Goal: Task Accomplishment & Management: Manage account settings

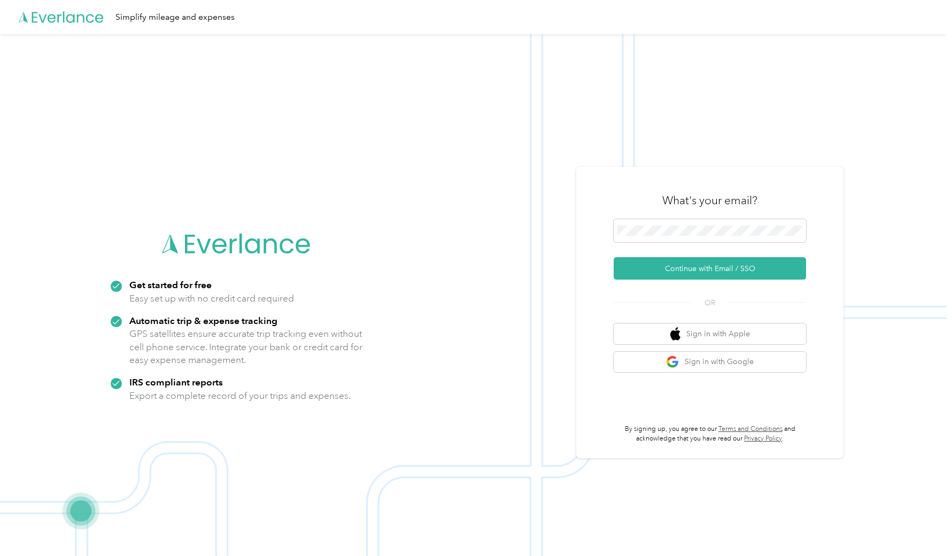
click at [714, 268] on button "Continue with Email / SSO" at bounding box center [710, 268] width 192 height 22
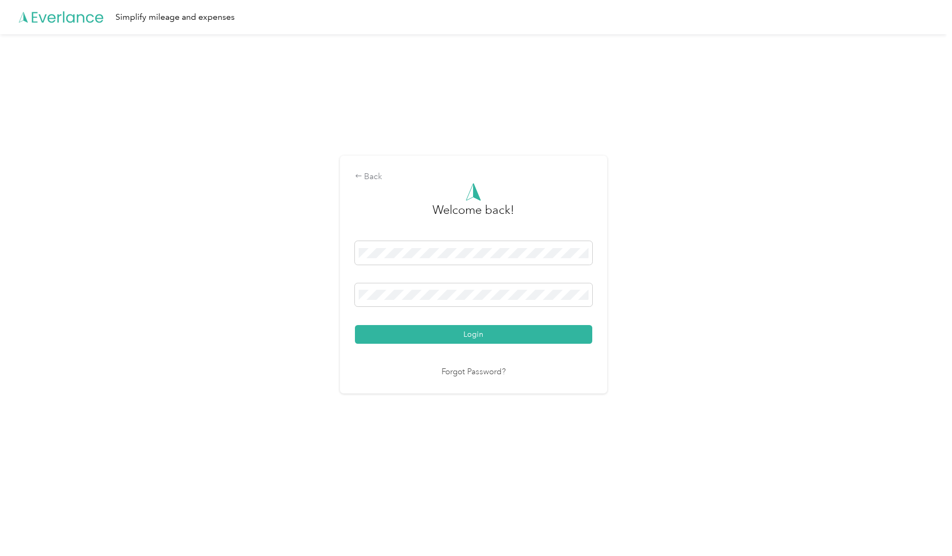
click at [476, 334] on button "Login" at bounding box center [473, 334] width 237 height 19
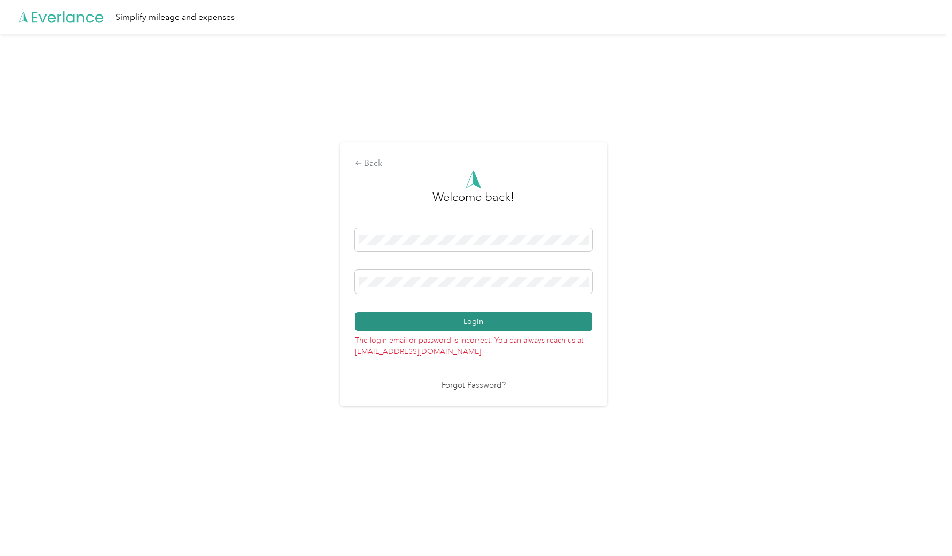
click at [493, 323] on button "Login" at bounding box center [473, 321] width 237 height 19
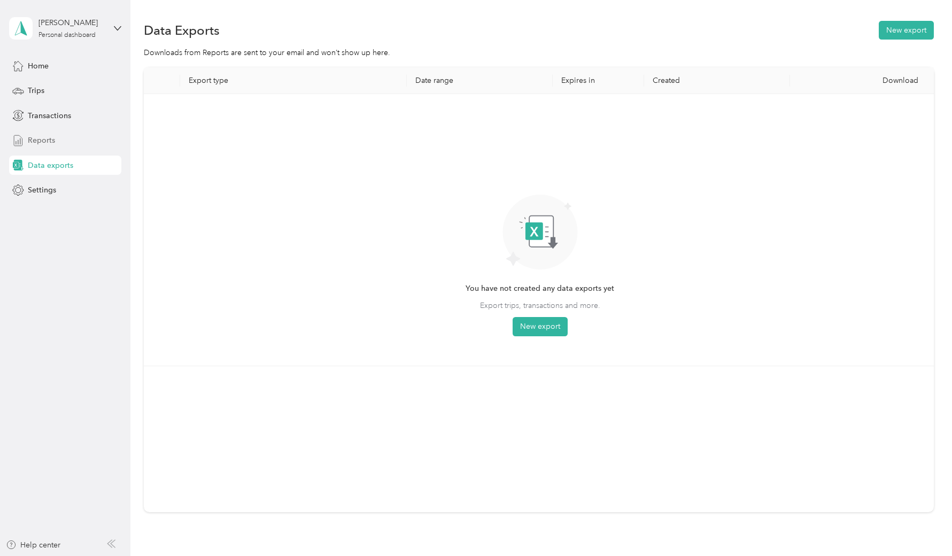
click at [49, 144] on span "Reports" at bounding box center [41, 140] width 27 height 11
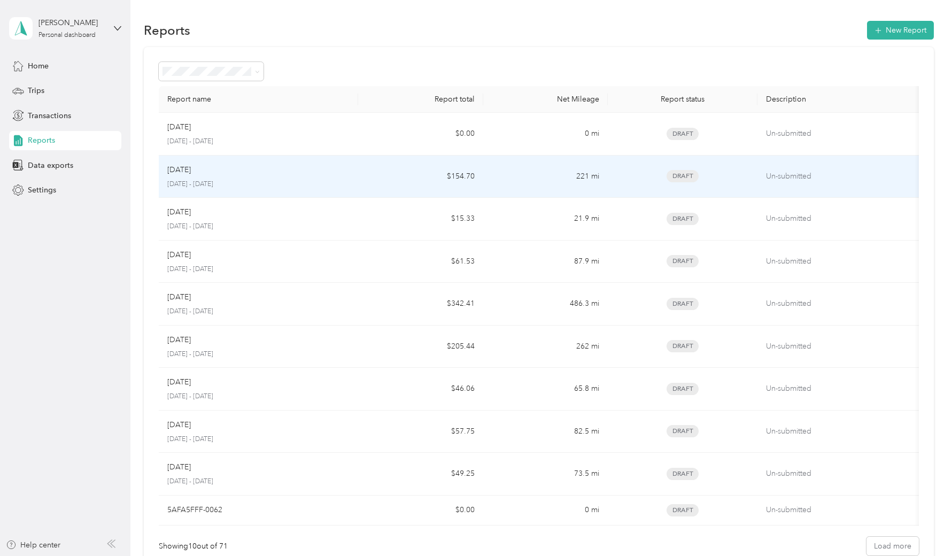
click at [203, 175] on div "Aug [DATE] - [DATE]" at bounding box center [258, 176] width 183 height 25
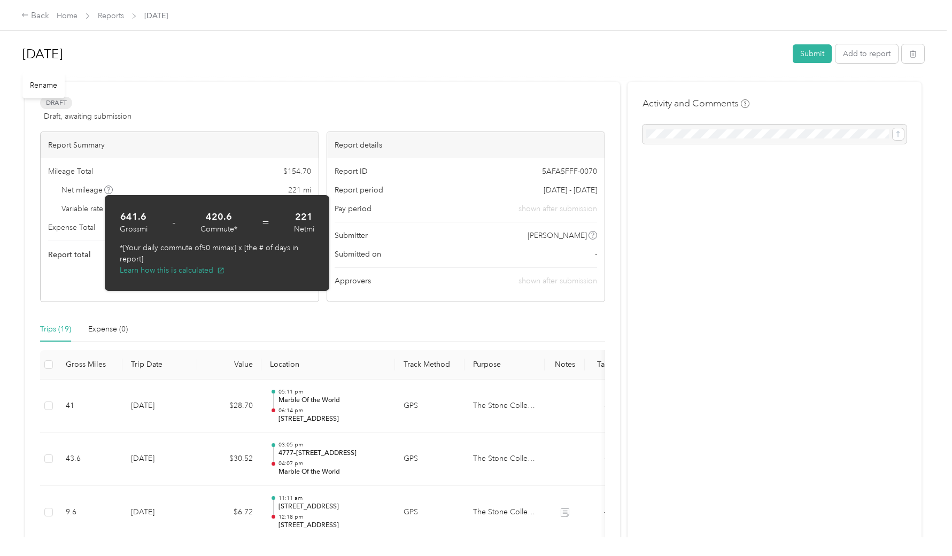
click at [165, 57] on h1 "[DATE]" at bounding box center [403, 54] width 763 height 26
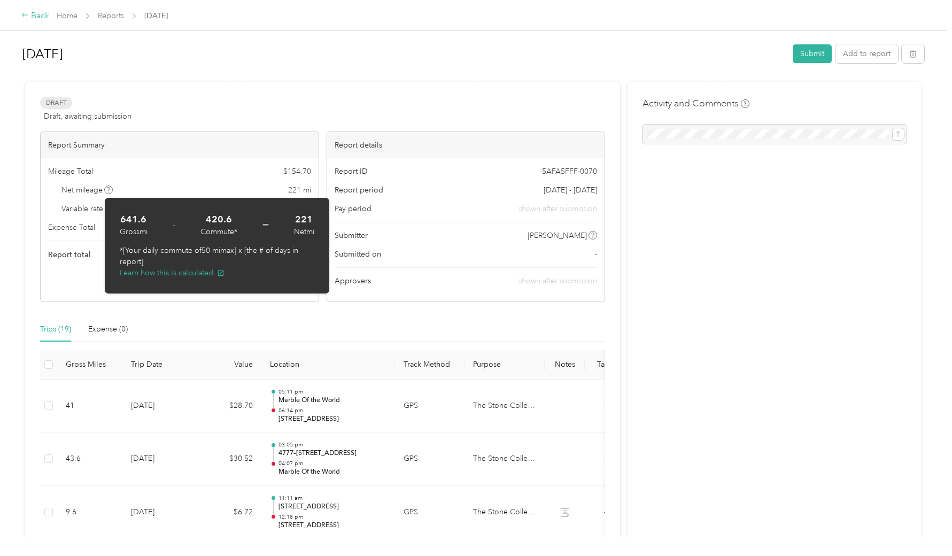
click at [27, 16] on icon at bounding box center [24, 14] width 7 height 7
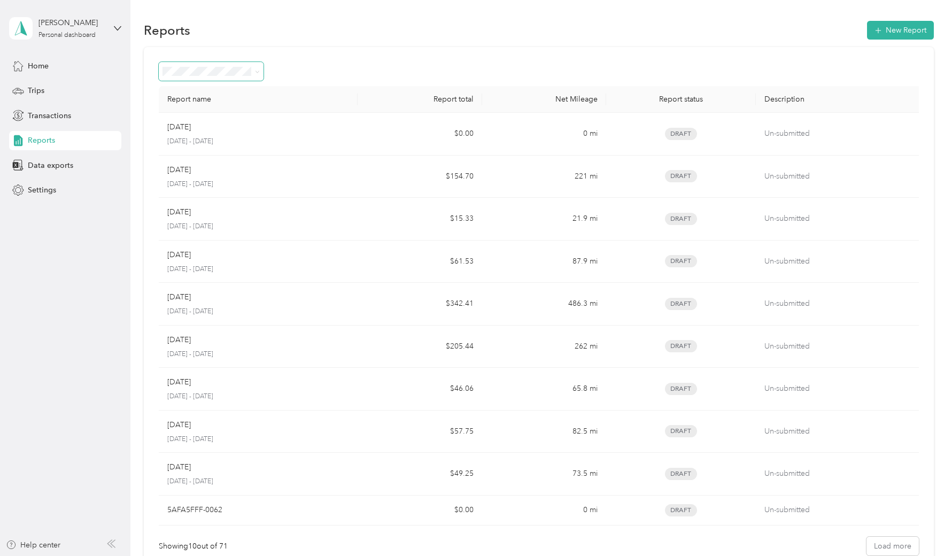
click at [258, 72] on icon at bounding box center [257, 72] width 3 height 2
drag, startPoint x: 371, startPoint y: 46, endPoint x: 318, endPoint y: 45, distance: 52.9
click at [371, 46] on section "Reports New Report Report name Report total Net Mileage Report status Descripti…" at bounding box center [539, 295] width 790 height 552
click at [41, 88] on span "Trips" at bounding box center [36, 90] width 17 height 11
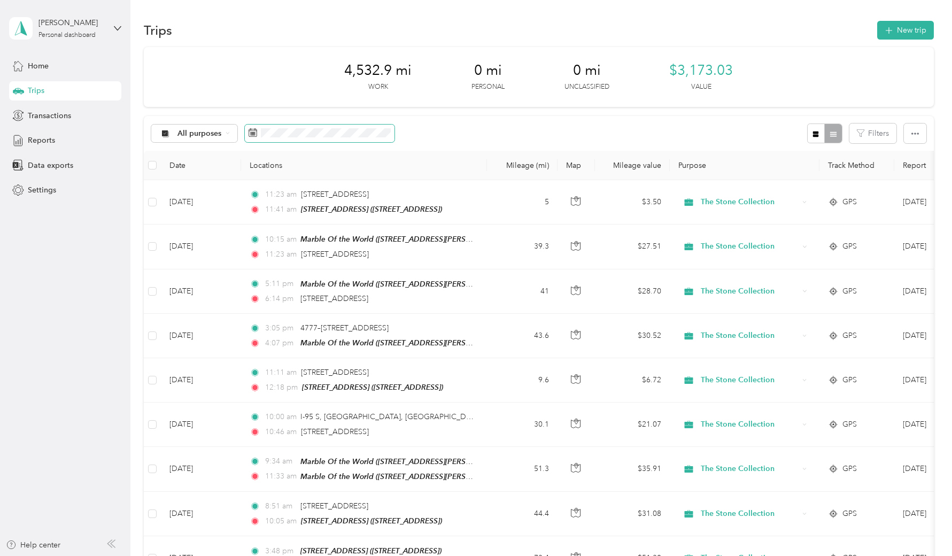
click at [249, 132] on icon at bounding box center [253, 132] width 9 height 9
click at [252, 132] on icon at bounding box center [253, 132] width 9 height 9
click at [230, 133] on div "All purposes" at bounding box center [194, 134] width 87 height 18
click at [192, 191] on li "The Stone Collection" at bounding box center [205, 188] width 108 height 19
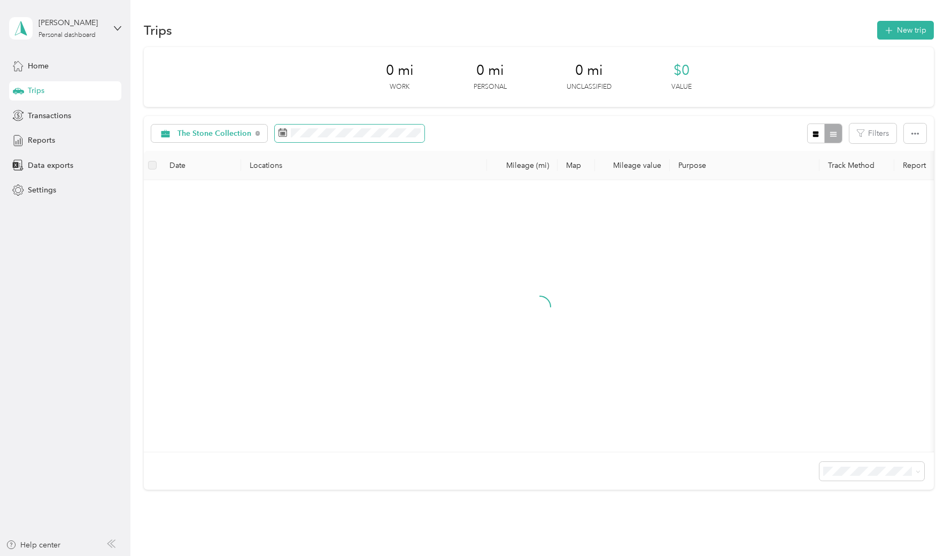
click at [283, 132] on rect at bounding box center [283, 132] width 1 height 1
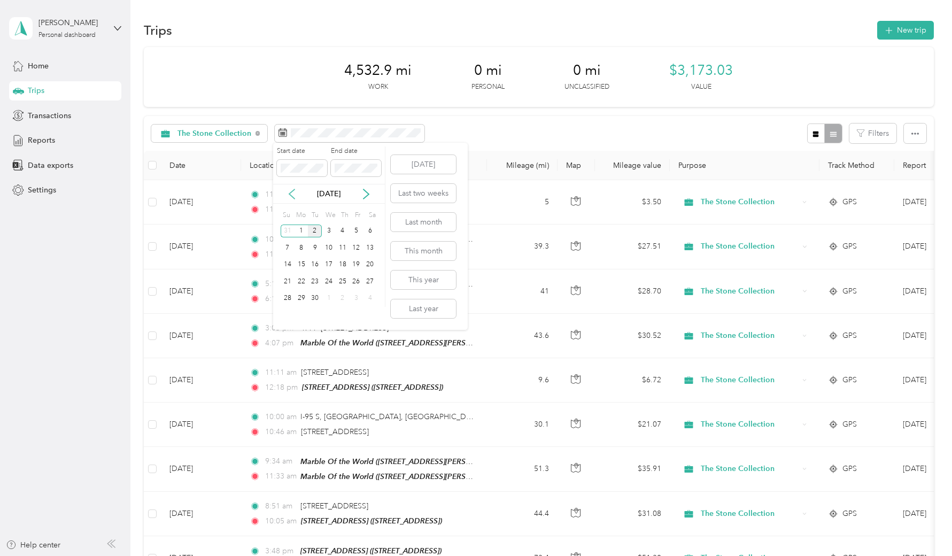
click at [292, 195] on icon at bounding box center [292, 194] width 11 height 11
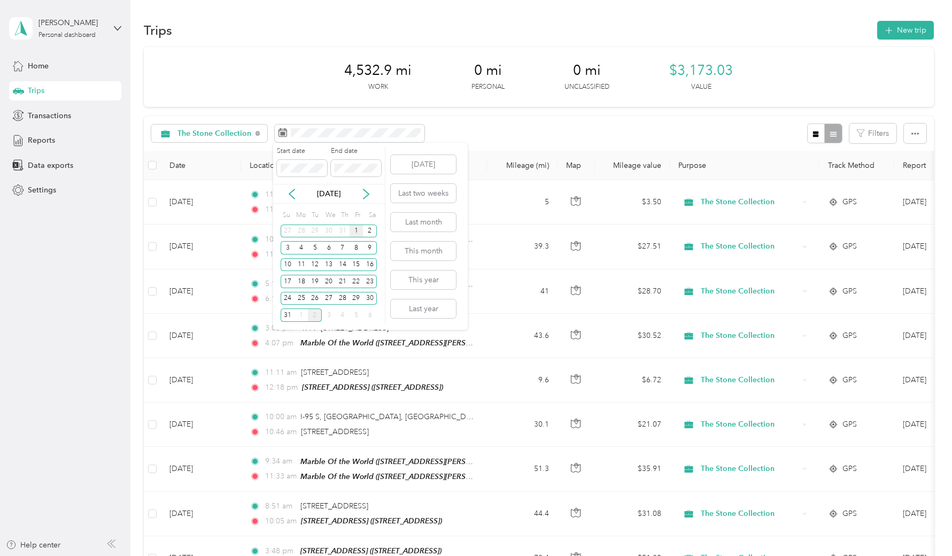
click at [358, 232] on div "1" at bounding box center [357, 231] width 14 height 13
click at [288, 315] on div "31" at bounding box center [288, 314] width 14 height 13
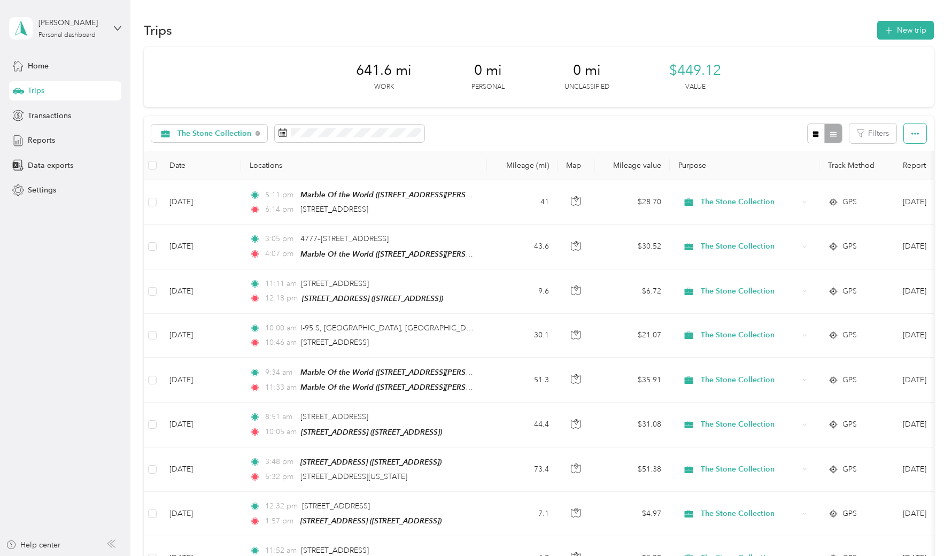
click at [916, 135] on icon "button" at bounding box center [914, 133] width 7 height 7
click at [904, 170] on span "Export" at bounding box center [902, 171] width 22 height 9
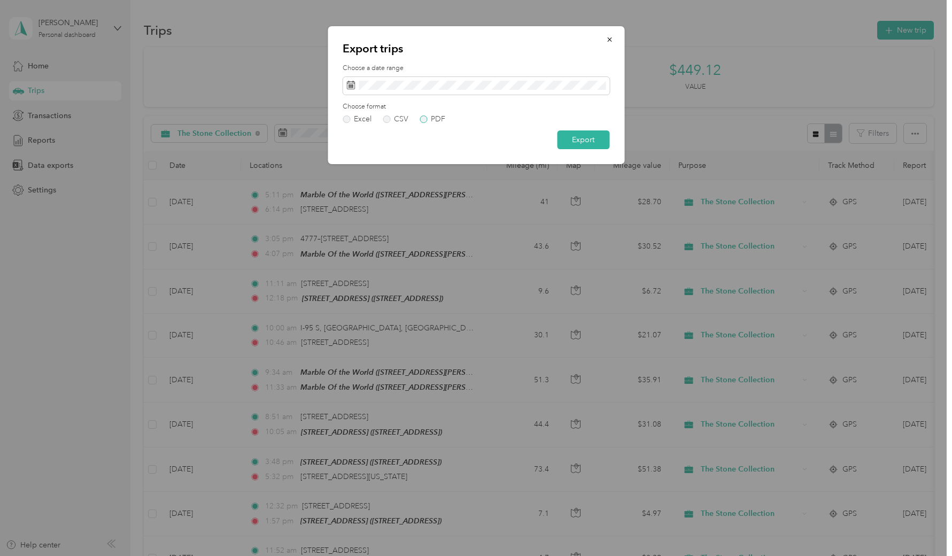
click at [420, 120] on label "PDF" at bounding box center [433, 118] width 26 height 7
click at [585, 137] on button "Export" at bounding box center [583, 139] width 52 height 19
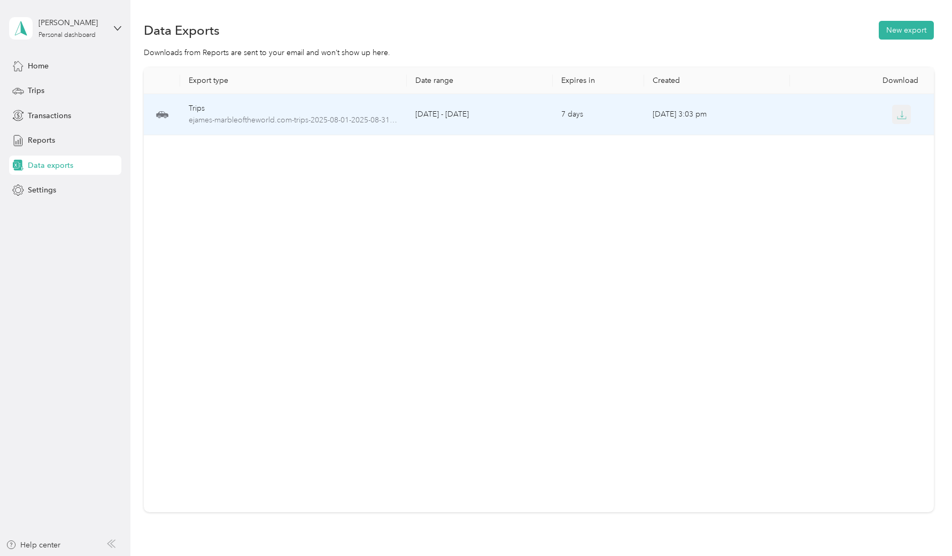
click at [902, 114] on icon "button" at bounding box center [902, 115] width 10 height 10
click at [215, 119] on span "ejames-marbleoftheworld.com-trips-2025-08-01-2025-08-31.pdf" at bounding box center [294, 120] width 210 height 12
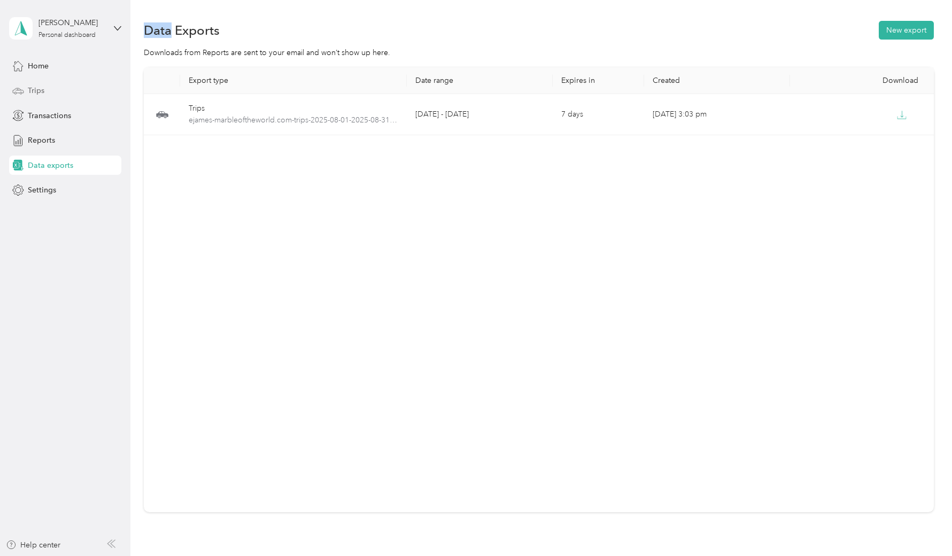
click at [38, 89] on span "Trips" at bounding box center [36, 90] width 17 height 11
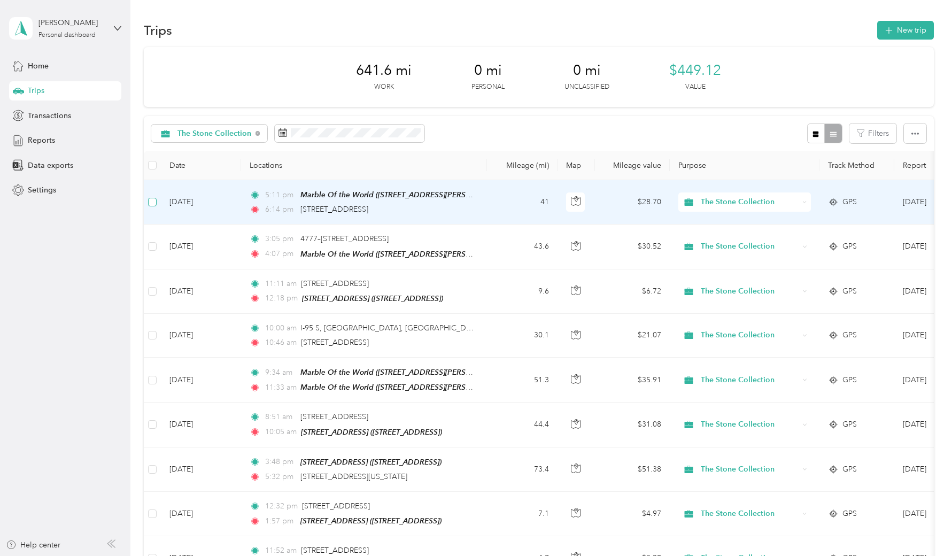
click at [154, 200] on span at bounding box center [152, 202] width 9 height 9
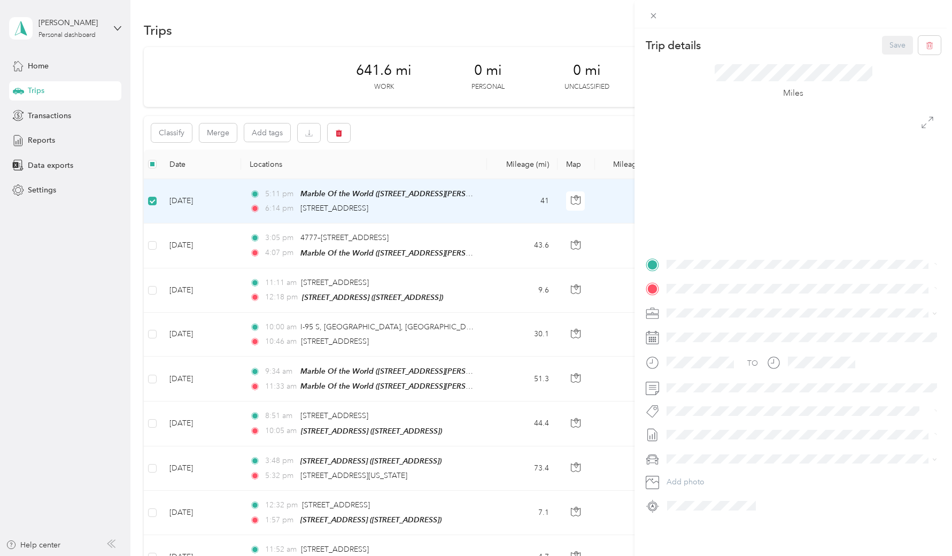
click at [151, 202] on div "Trip details Save This trip cannot be edited because it is either under review,…" at bounding box center [476, 278] width 952 height 556
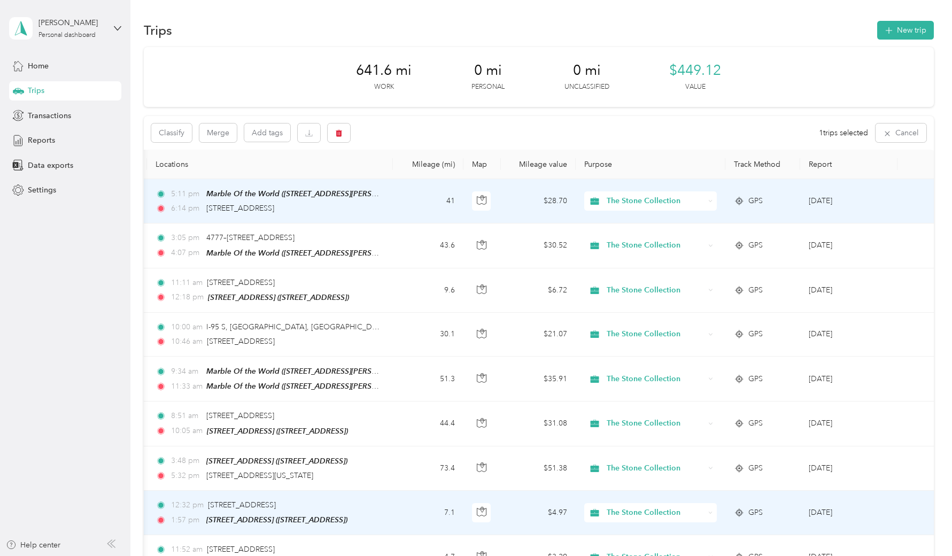
scroll to position [0, 92]
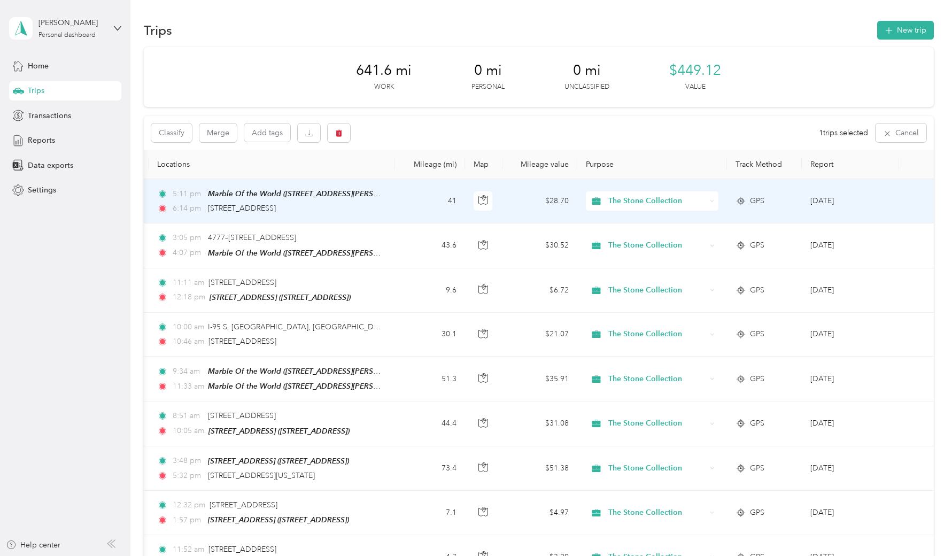
click at [685, 198] on span "The Stone Collection" at bounding box center [657, 201] width 98 height 12
click at [636, 242] on li "Personal" at bounding box center [652, 239] width 133 height 19
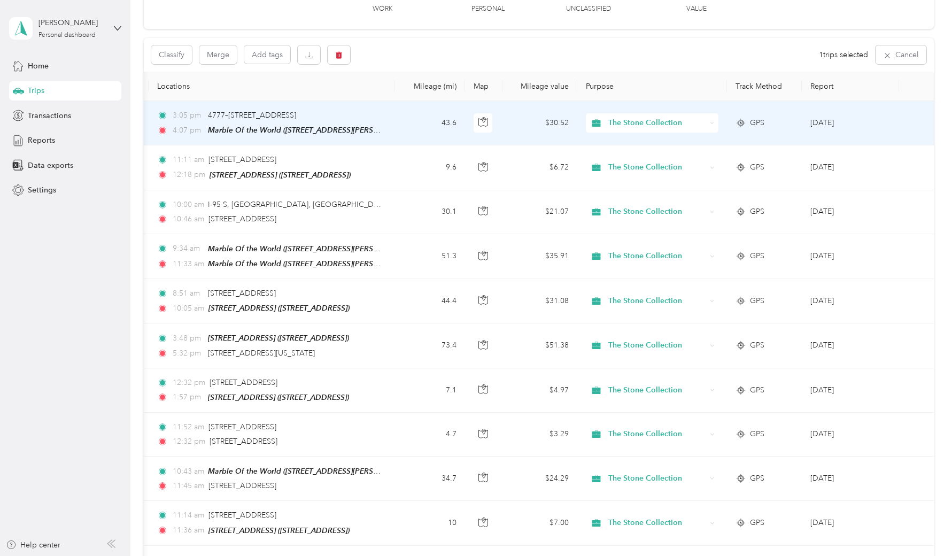
scroll to position [0, 0]
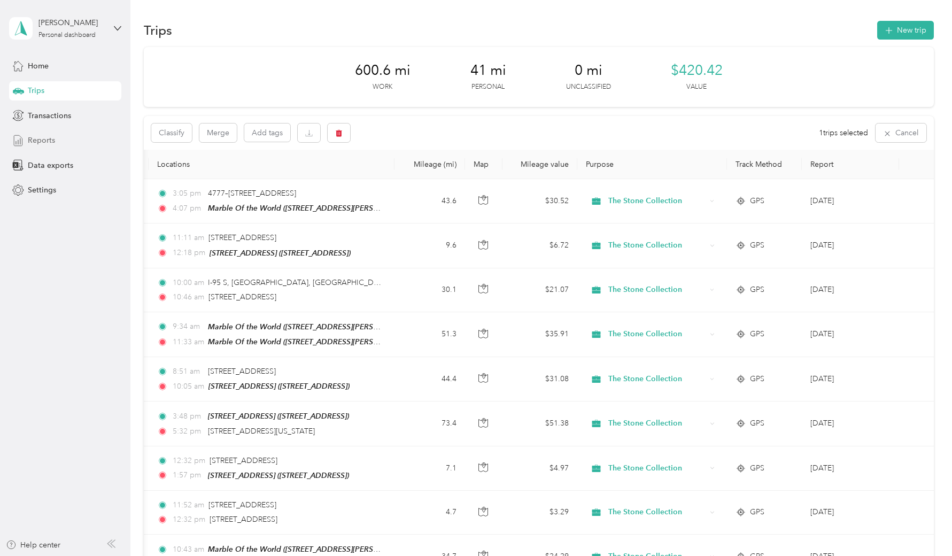
click at [51, 138] on span "Reports" at bounding box center [41, 140] width 27 height 11
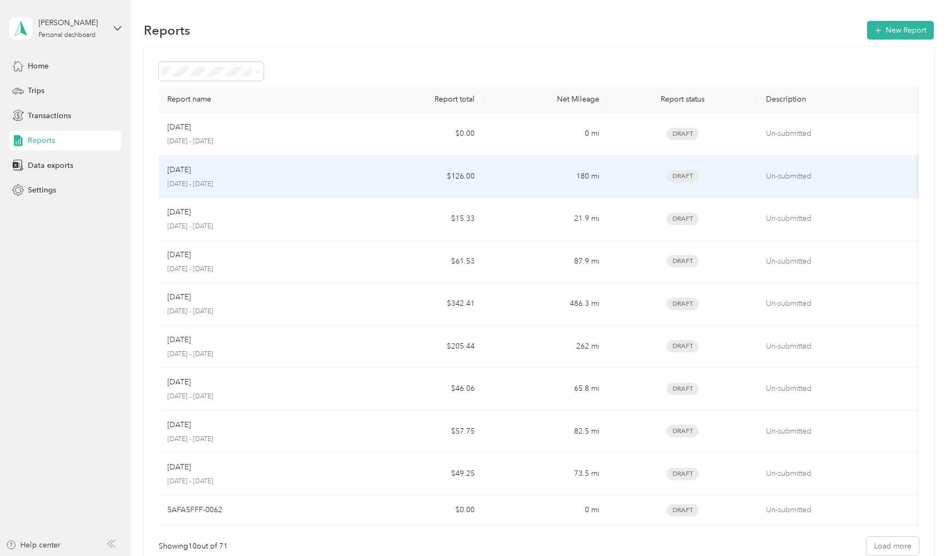
click at [187, 168] on p "[DATE]" at bounding box center [179, 170] width 24 height 12
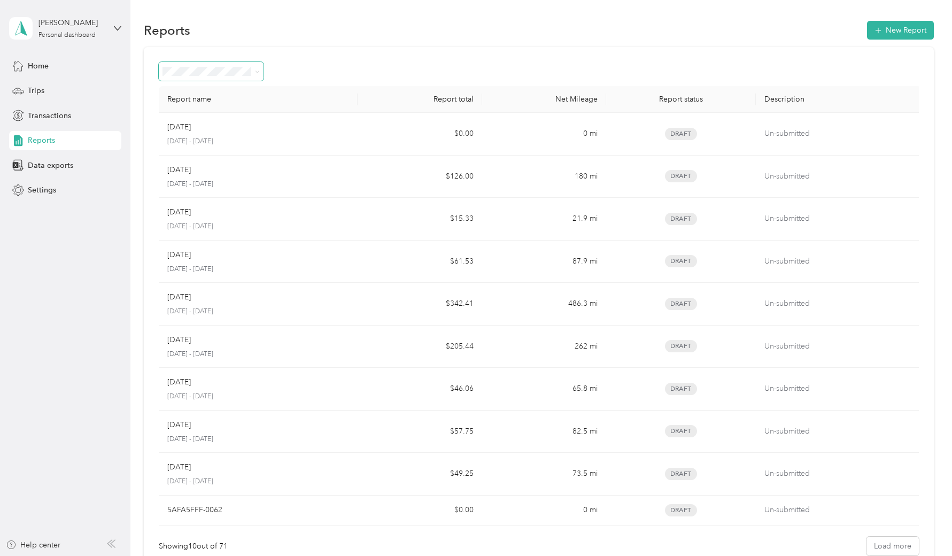
click at [258, 69] on icon at bounding box center [257, 71] width 5 height 5
click at [349, 74] on div at bounding box center [539, 71] width 760 height 19
click at [43, 90] on span "Trips" at bounding box center [36, 90] width 17 height 11
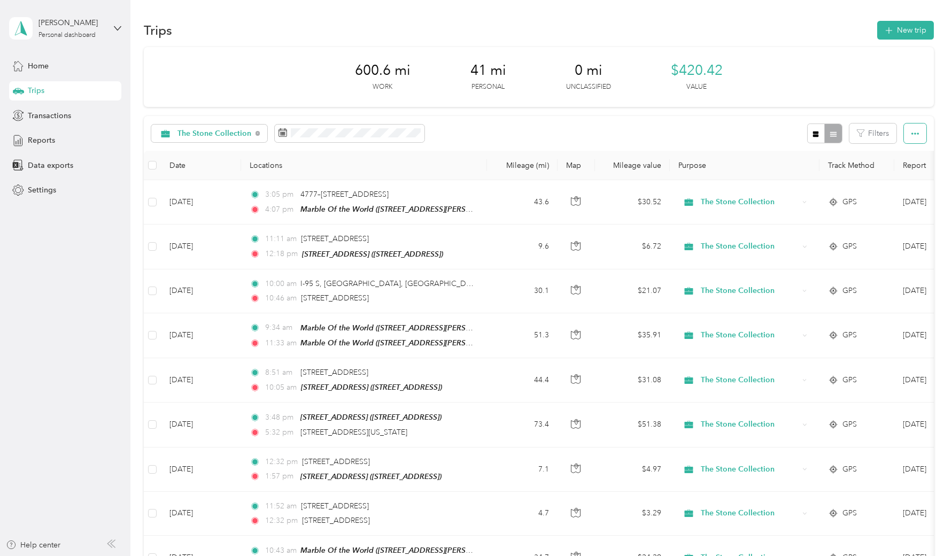
click at [915, 133] on icon "button" at bounding box center [914, 134] width 7 height 2
click at [903, 171] on span "Export" at bounding box center [902, 171] width 22 height 9
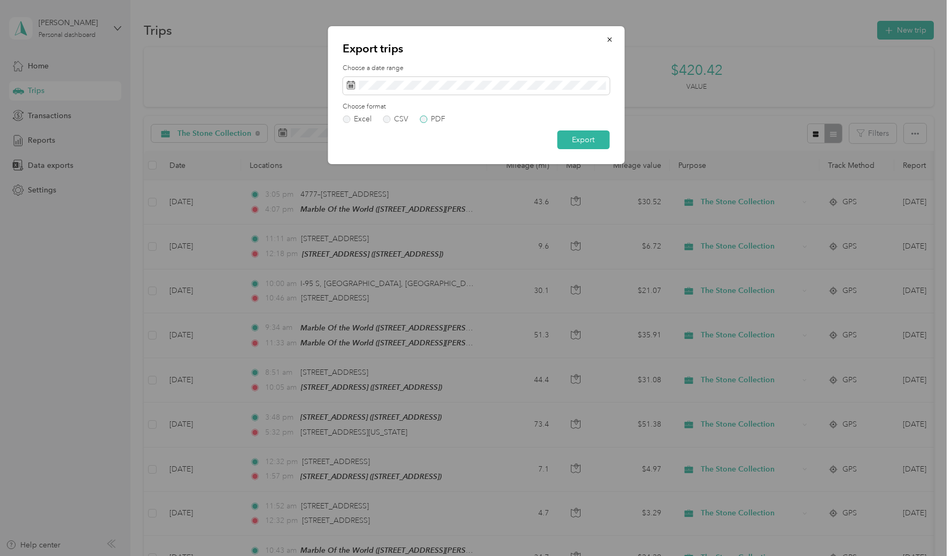
click at [427, 119] on label "PDF" at bounding box center [433, 118] width 26 height 7
click at [590, 142] on button "Export" at bounding box center [583, 139] width 52 height 19
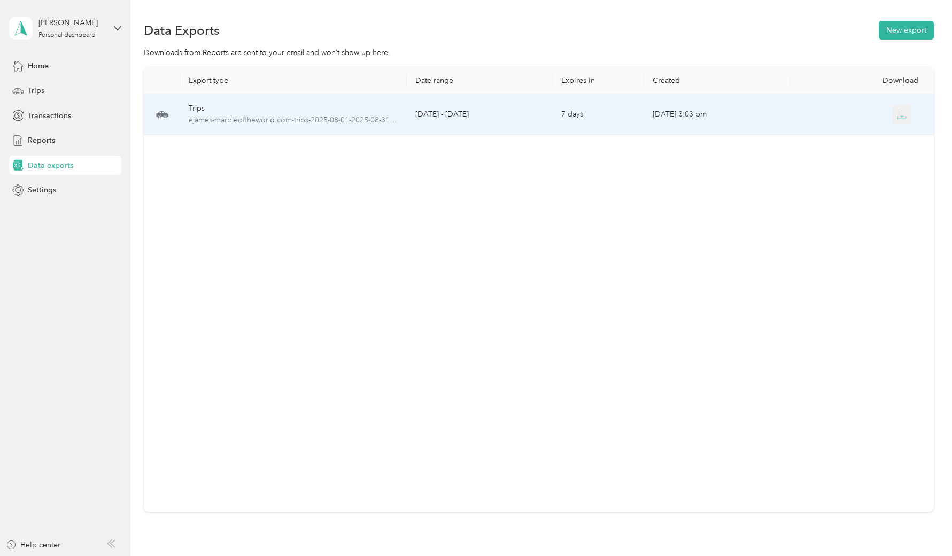
click at [900, 115] on icon "button" at bounding box center [902, 115] width 10 height 10
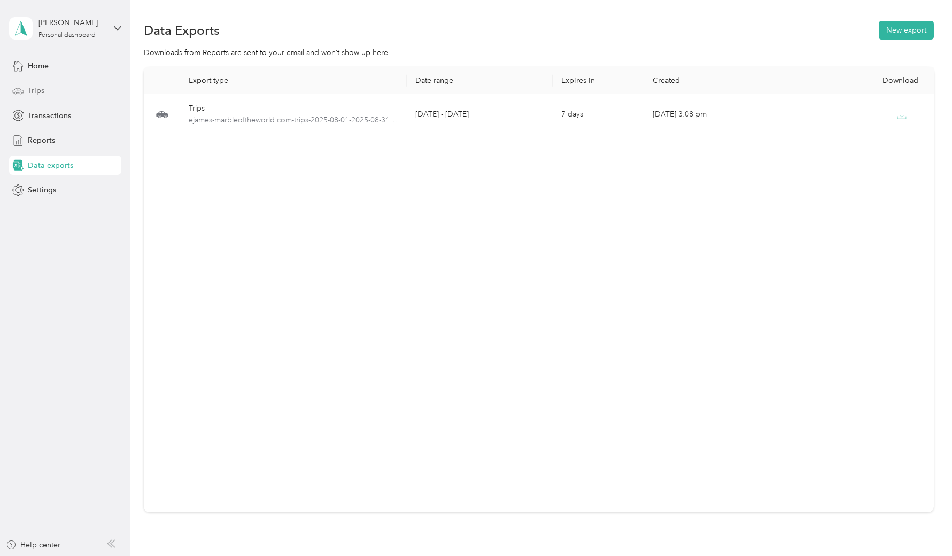
click at [39, 87] on span "Trips" at bounding box center [36, 90] width 17 height 11
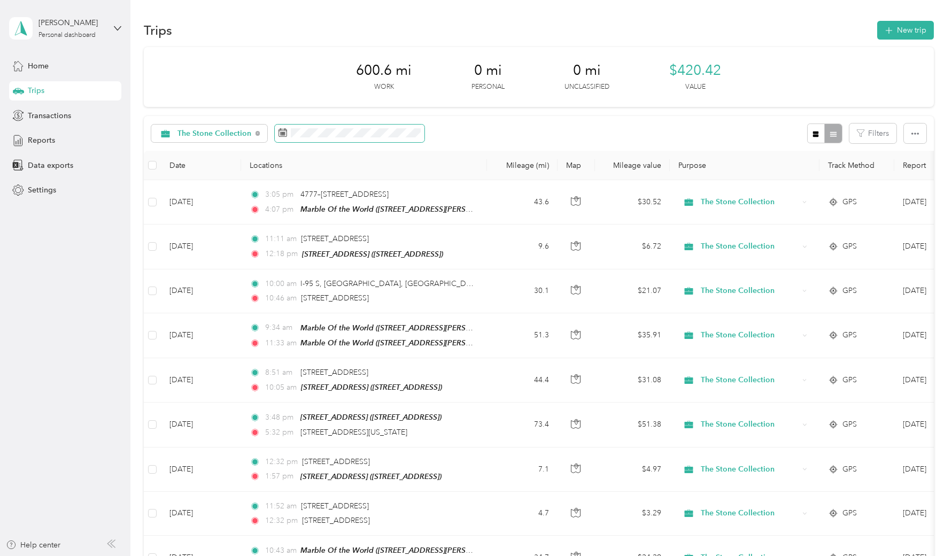
click at [281, 133] on icon at bounding box center [283, 132] width 9 height 9
click at [279, 133] on icon at bounding box center [283, 132] width 8 height 7
click at [918, 135] on icon "button" at bounding box center [914, 133] width 7 height 7
click at [903, 169] on span "Export" at bounding box center [902, 171] width 22 height 9
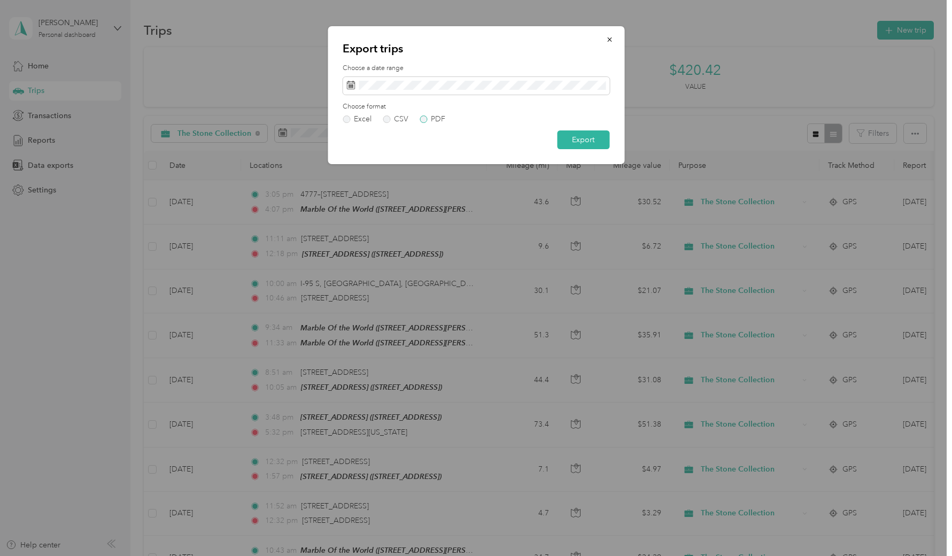
drag, startPoint x: 423, startPoint y: 115, endPoint x: 432, endPoint y: 122, distance: 11.4
click at [423, 116] on label "PDF" at bounding box center [433, 118] width 26 height 7
click at [582, 145] on button "Export" at bounding box center [583, 139] width 52 height 19
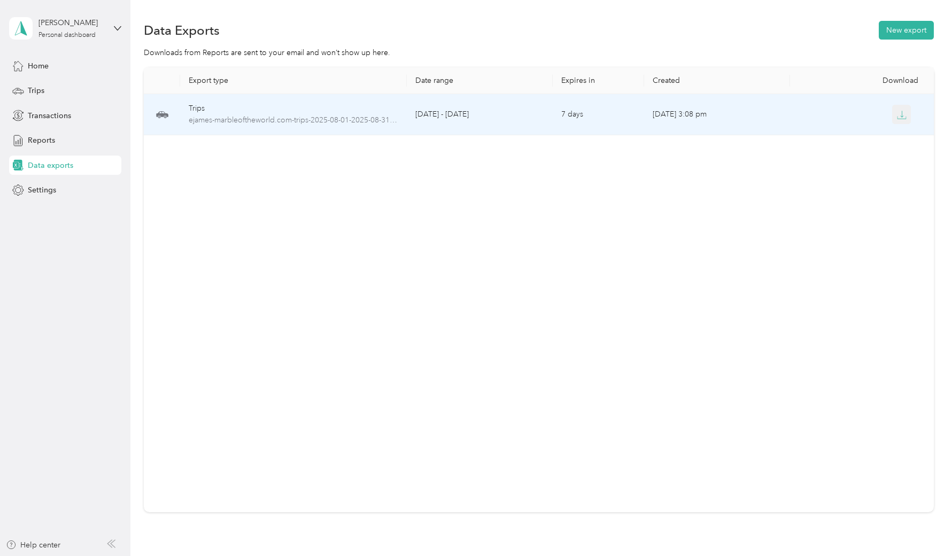
click at [903, 114] on icon "button" at bounding box center [902, 115] width 10 height 10
